Goal: Task Accomplishment & Management: Manage account settings

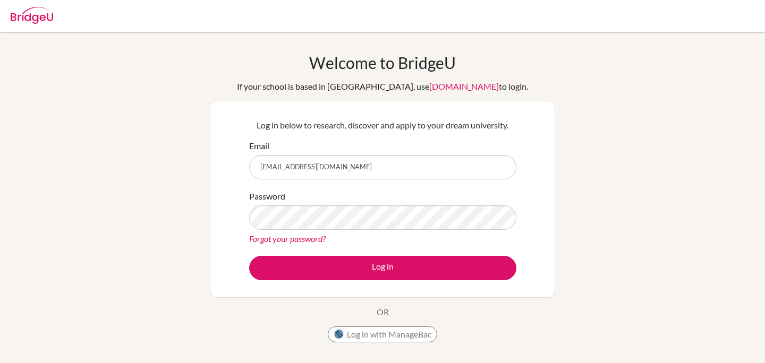
type input "[EMAIL_ADDRESS][DOMAIN_NAME]"
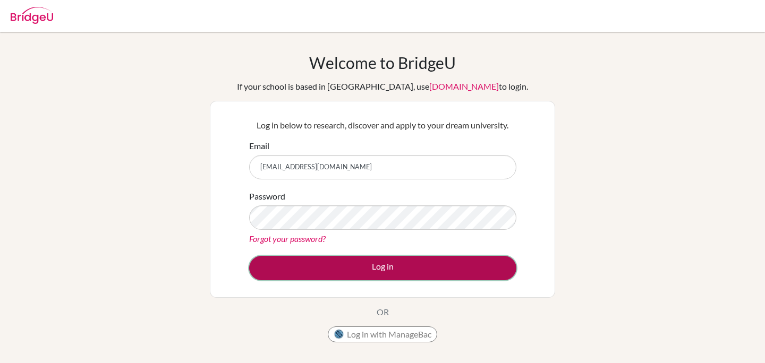
click at [319, 258] on button "Log in" at bounding box center [382, 268] width 267 height 24
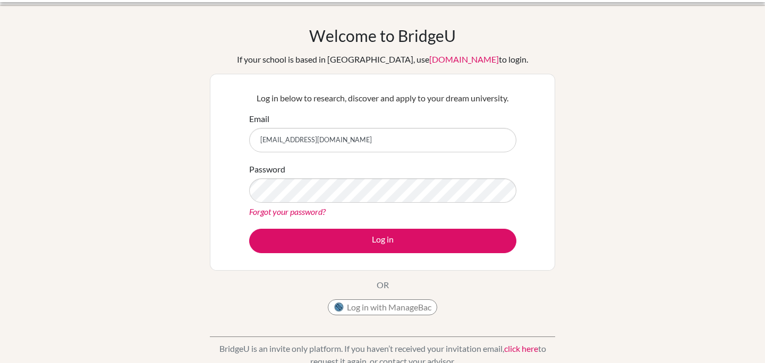
scroll to position [39, 0]
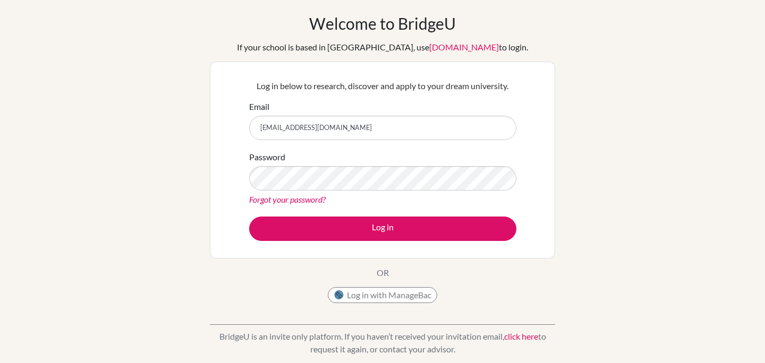
click at [311, 201] on link "Forgot your password?" at bounding box center [287, 199] width 76 height 10
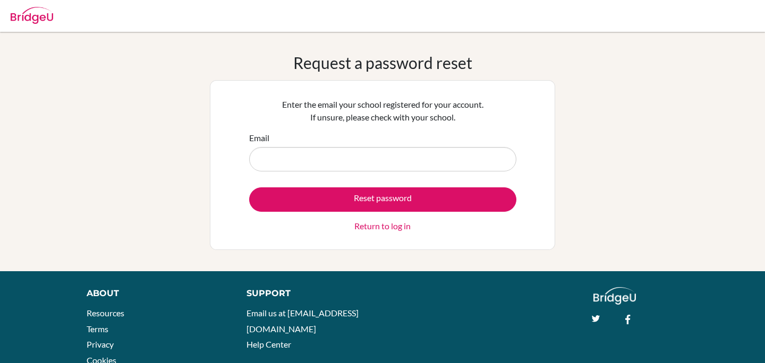
click at [328, 157] on input "Email" at bounding box center [382, 159] width 267 height 24
type input "[EMAIL_ADDRESS][DOMAIN_NAME]"
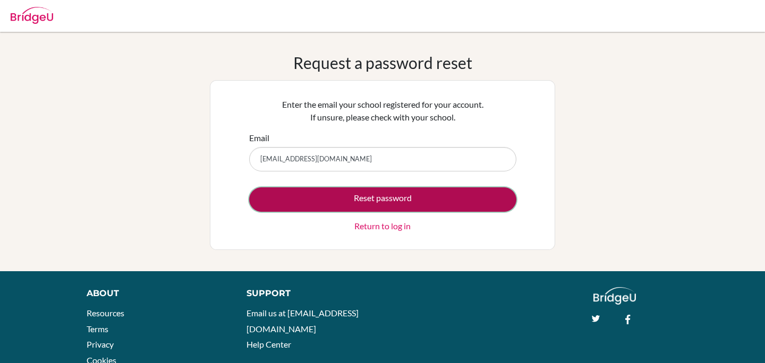
click at [354, 198] on button "Reset password" at bounding box center [382, 199] width 267 height 24
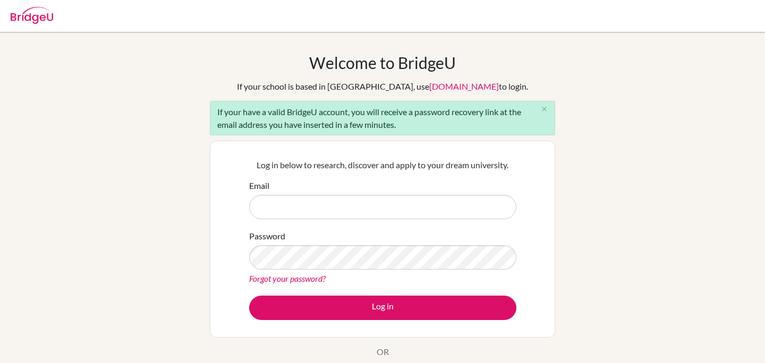
click at [370, 195] on input "Email" at bounding box center [382, 207] width 267 height 24
type input "[EMAIL_ADDRESS][DOMAIN_NAME]"
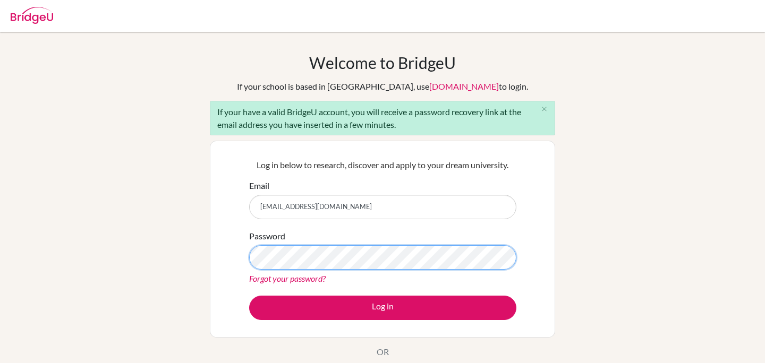
click at [249, 296] on button "Log in" at bounding box center [382, 308] width 267 height 24
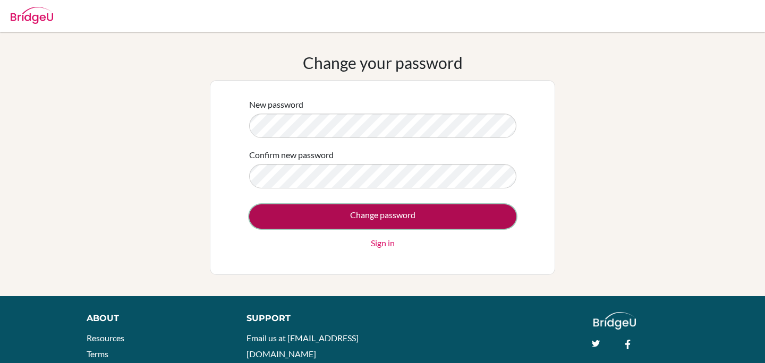
click at [318, 214] on input "Change password" at bounding box center [382, 216] width 267 height 24
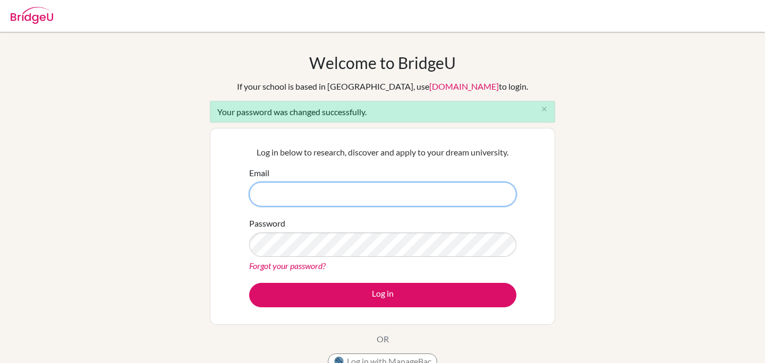
type input "yousefa.alameeri@student.bbs.edu.kw"
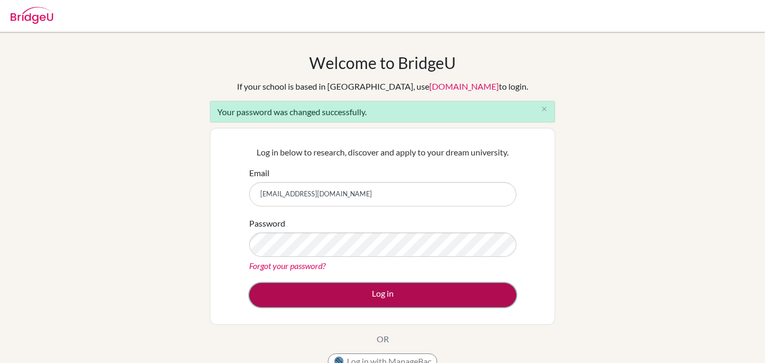
click at [304, 290] on button "Log in" at bounding box center [382, 295] width 267 height 24
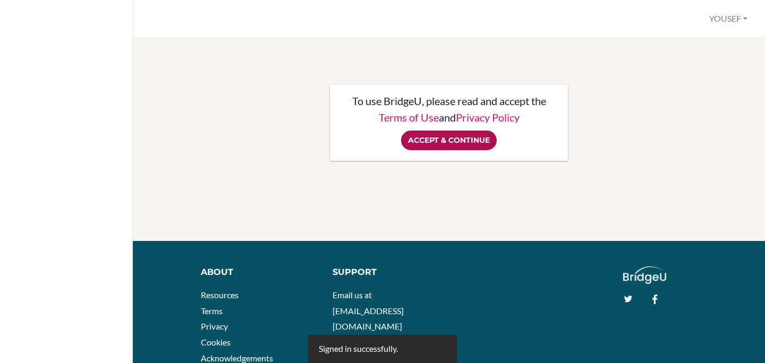
click at [456, 141] on input "Accept & Continue" at bounding box center [449, 141] width 96 height 20
